Goal: Transaction & Acquisition: Purchase product/service

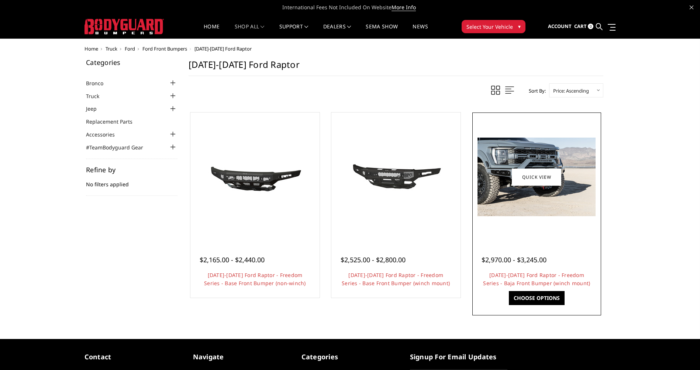
click at [544, 226] on div at bounding box center [537, 177] width 126 height 126
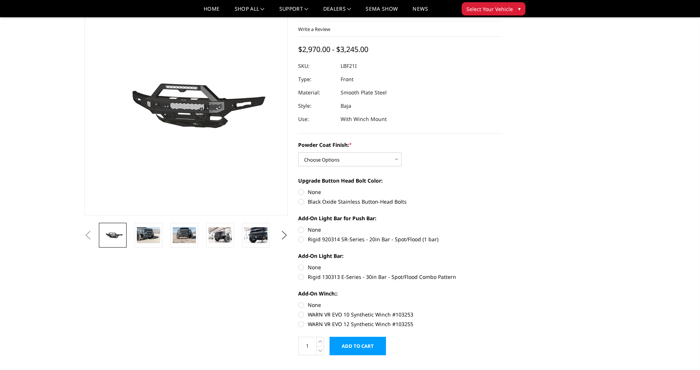
scroll to position [45, 0]
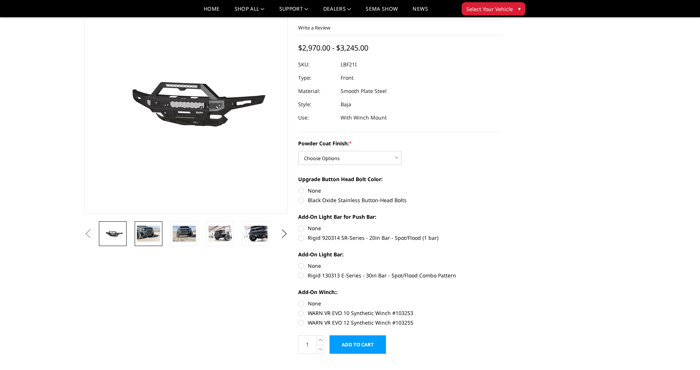
click at [147, 229] on img at bounding box center [148, 234] width 23 height 16
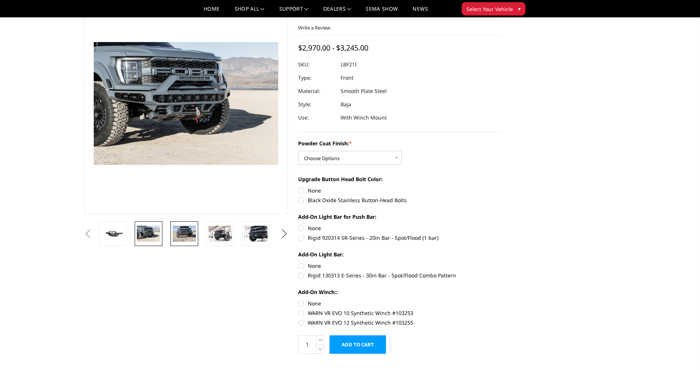
click at [183, 234] on img at bounding box center [184, 234] width 23 height 16
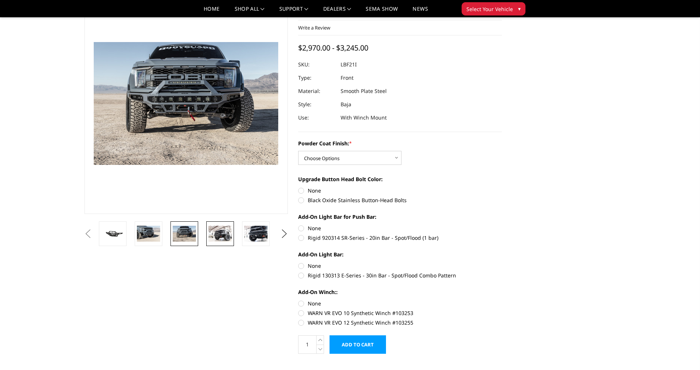
click at [224, 234] on img at bounding box center [220, 234] width 23 height 16
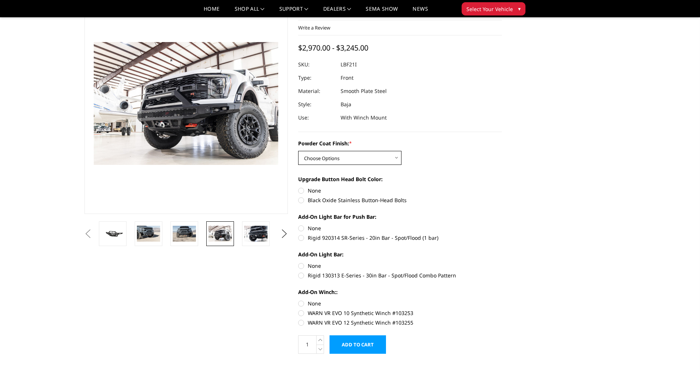
select select "2766"
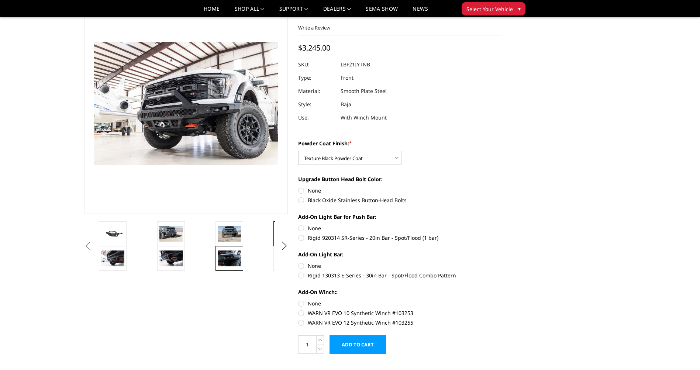
click at [224, 258] on img at bounding box center [229, 259] width 23 height 16
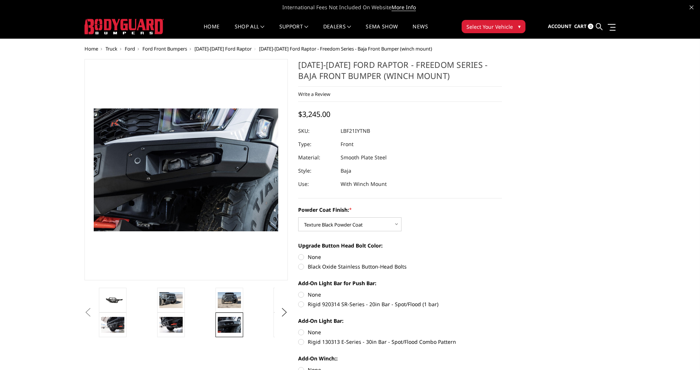
scroll to position [0, 0]
